Goal: Navigation & Orientation: Find specific page/section

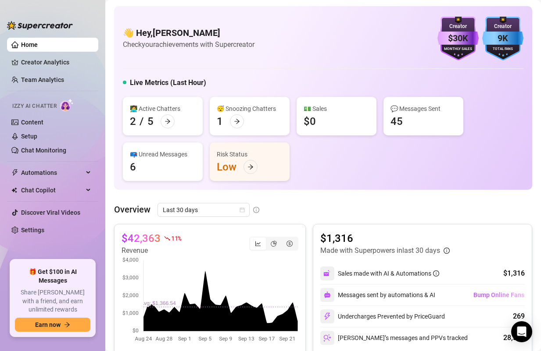
click at [303, 320] on div "$42,363 11 % Revenue" at bounding box center [210, 290] width 192 height 132
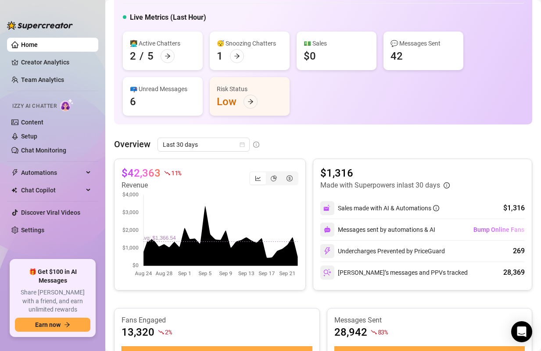
scroll to position [66, 0]
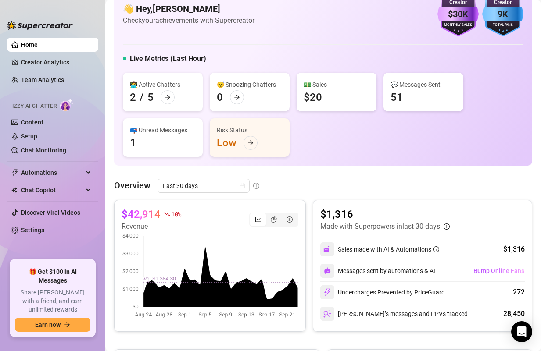
scroll to position [33, 0]
